Goal: Communication & Community: Answer question/provide support

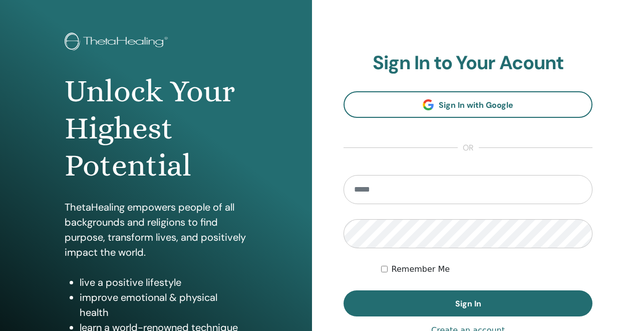
scroll to position [39, 0]
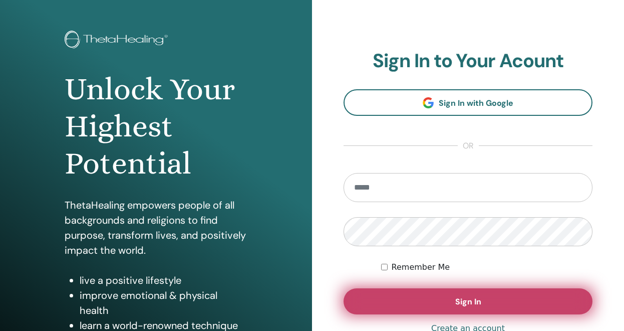
type input "**********"
click at [405, 297] on button "Sign In" at bounding box center [468, 301] width 249 height 26
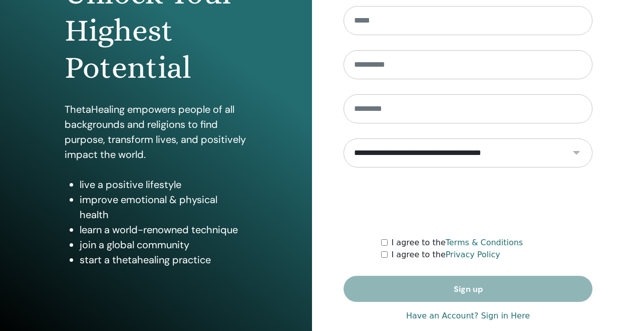
scroll to position [150, 0]
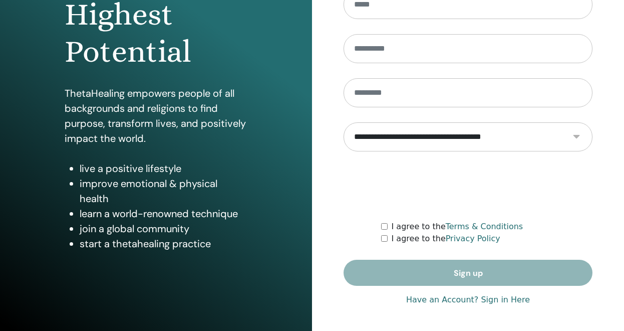
type input "**********"
click at [512, 301] on link "Have an Account? Sign in Here" at bounding box center [468, 300] width 124 height 12
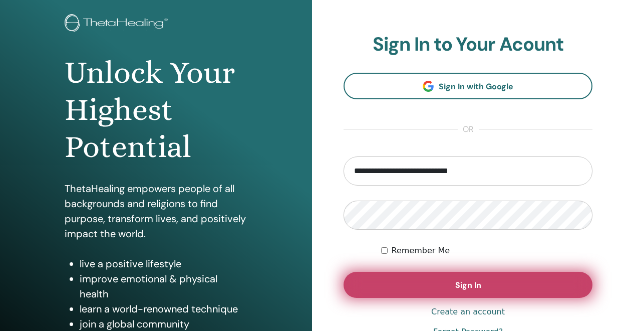
scroll to position [68, 0]
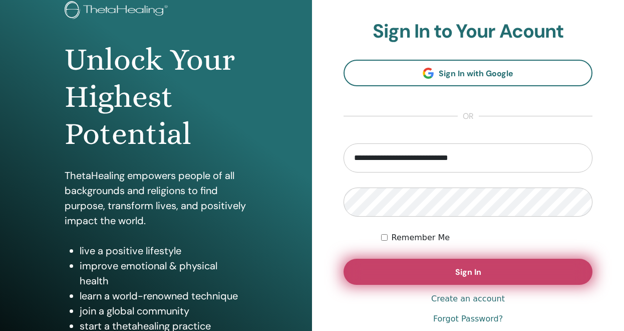
click at [460, 276] on span "Sign In" at bounding box center [469, 272] width 26 height 11
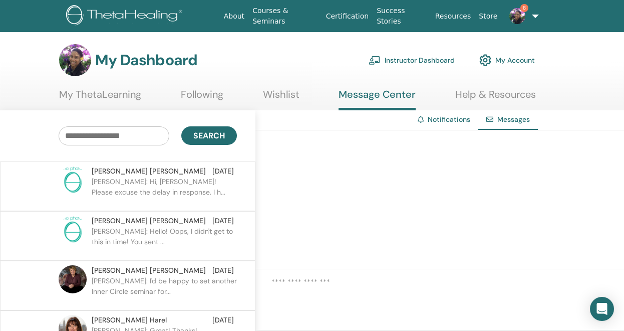
click at [147, 180] on p "Taylor: Hi, Sharon! Please excuse the delay in response. I h..." at bounding box center [164, 191] width 145 height 30
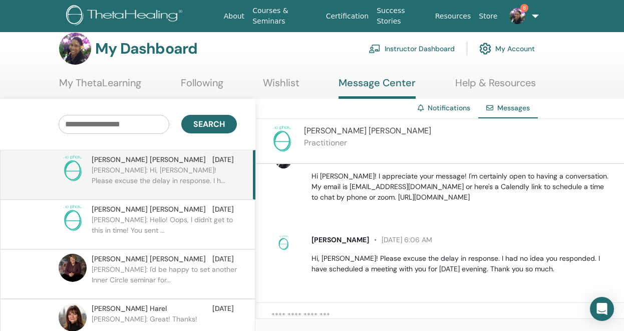
scroll to position [12, 0]
click at [530, 11] on link "8" at bounding box center [521, 16] width 39 height 32
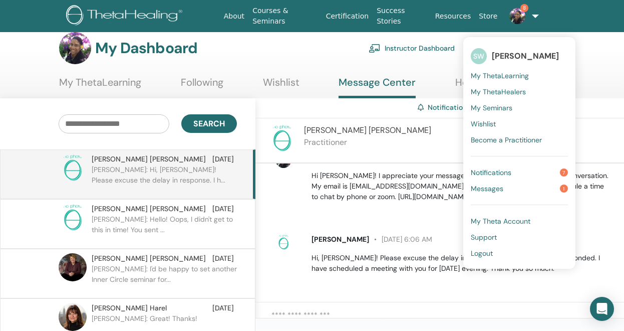
click at [491, 190] on span "Messages" at bounding box center [487, 188] width 33 height 9
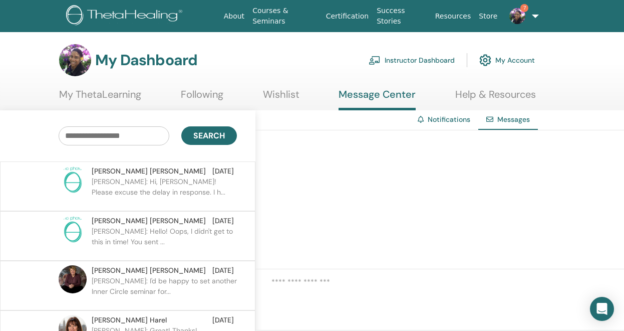
click at [113, 170] on span "Taylor Holcomb" at bounding box center [149, 171] width 114 height 11
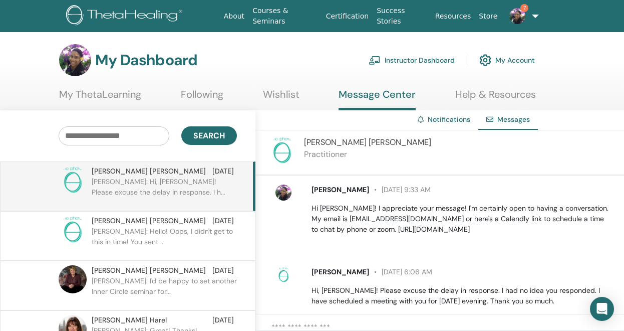
scroll to position [137, 0]
click at [533, 15] on link "7" at bounding box center [521, 16] width 39 height 32
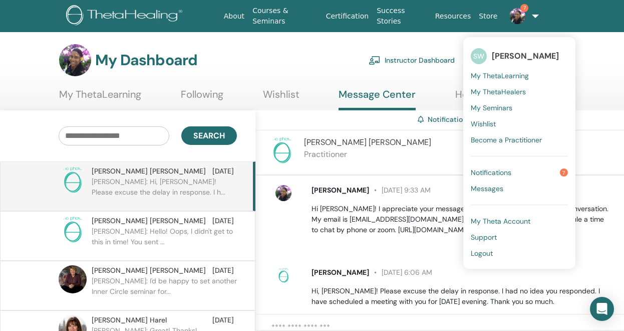
click at [478, 172] on span "Notifications" at bounding box center [491, 172] width 41 height 9
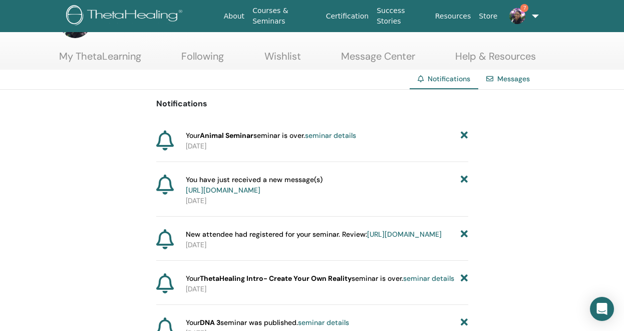
scroll to position [41, 0]
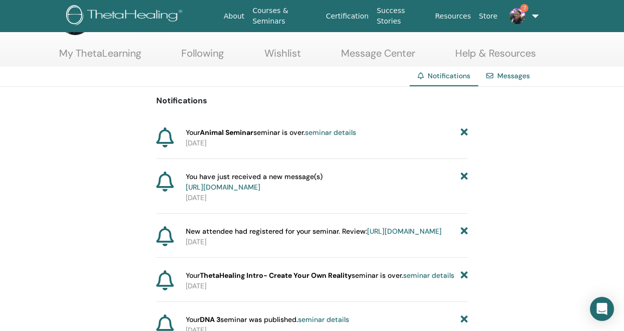
click at [367, 236] on link "https://member.thetahealing.com/instructor/seminar/377470/attendees" at bounding box center [404, 231] width 75 height 9
